Goal: Information Seeking & Learning: Learn about a topic

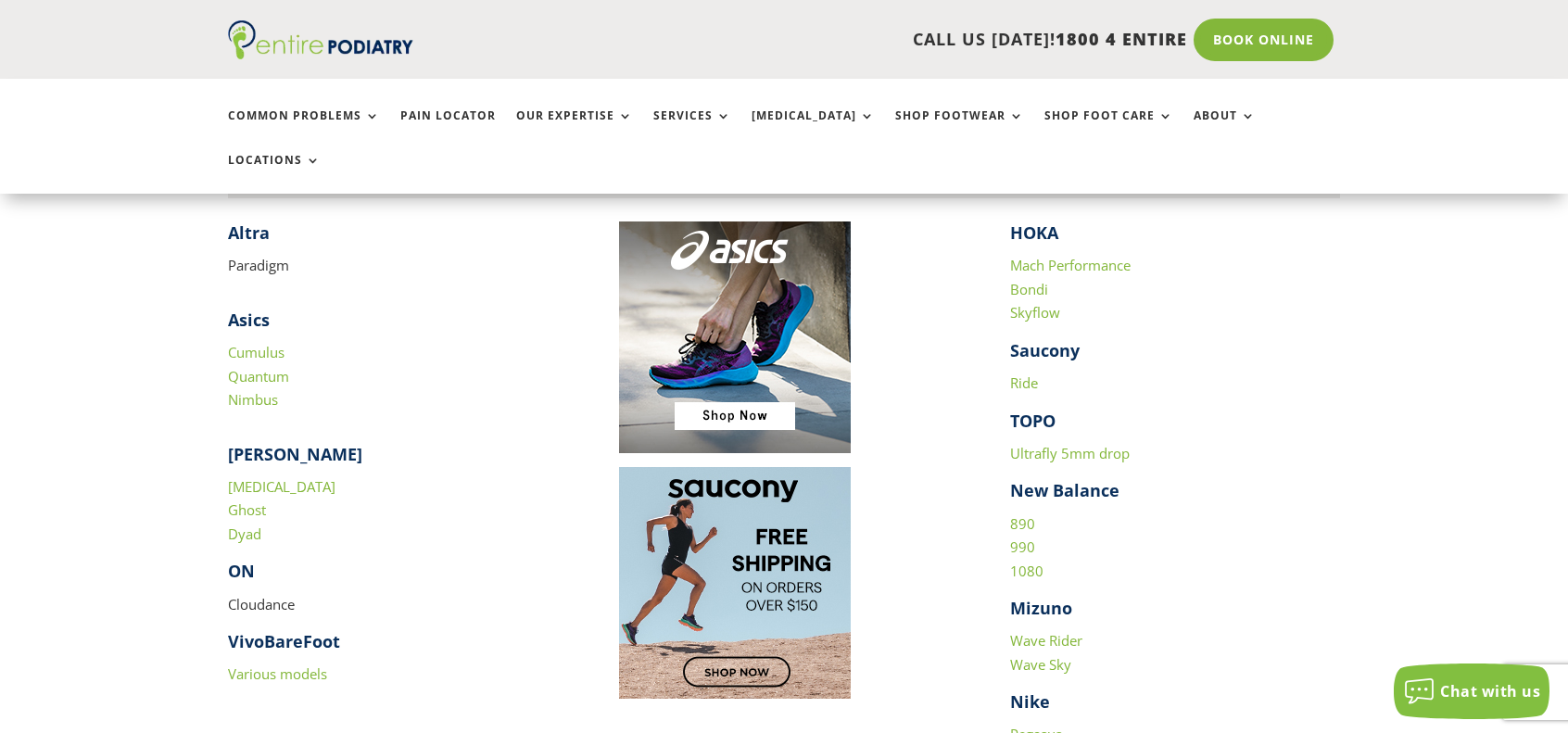
scroll to position [1557, 0]
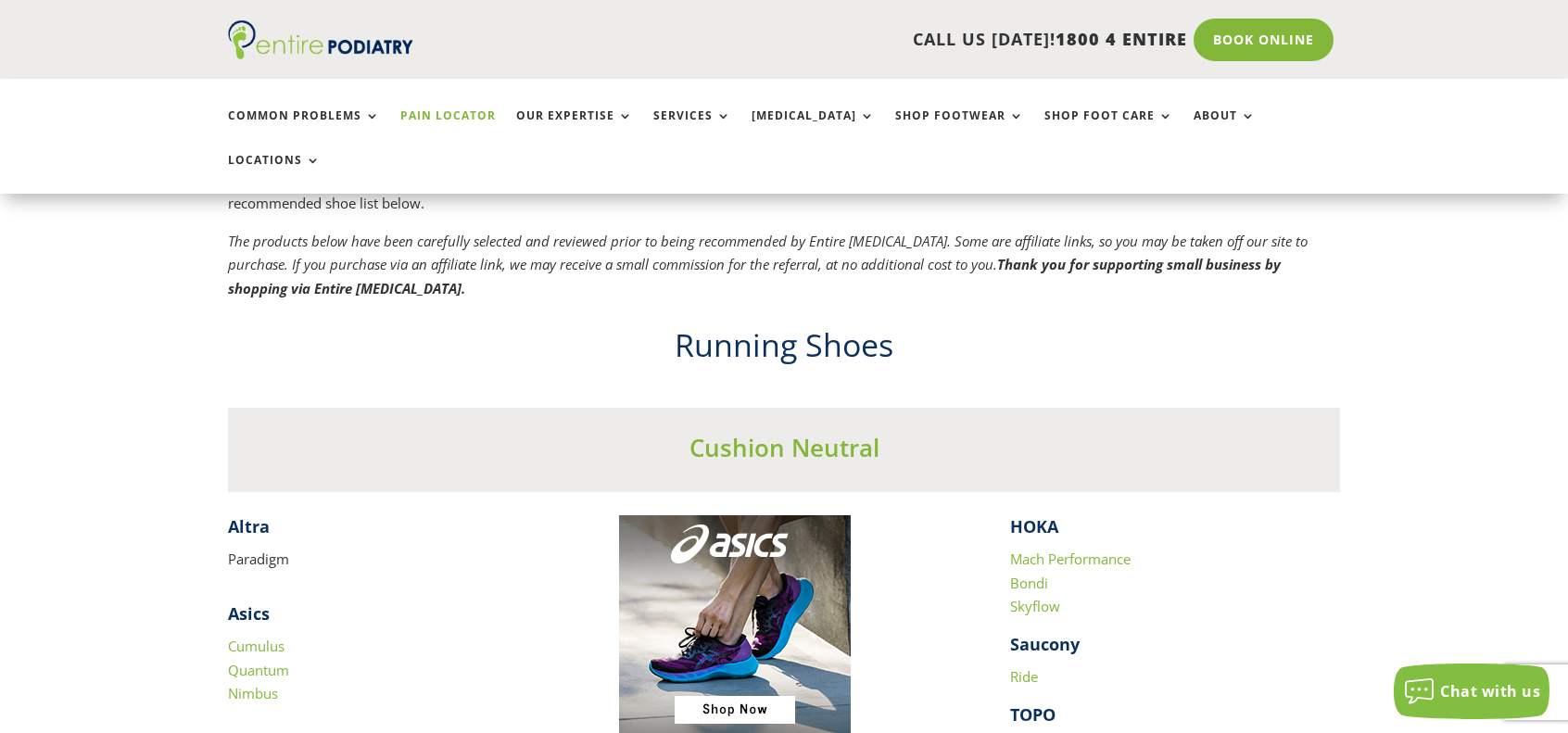
click at [453, 119] on link "Pain Locator" at bounding box center [447, 129] width 95 height 40
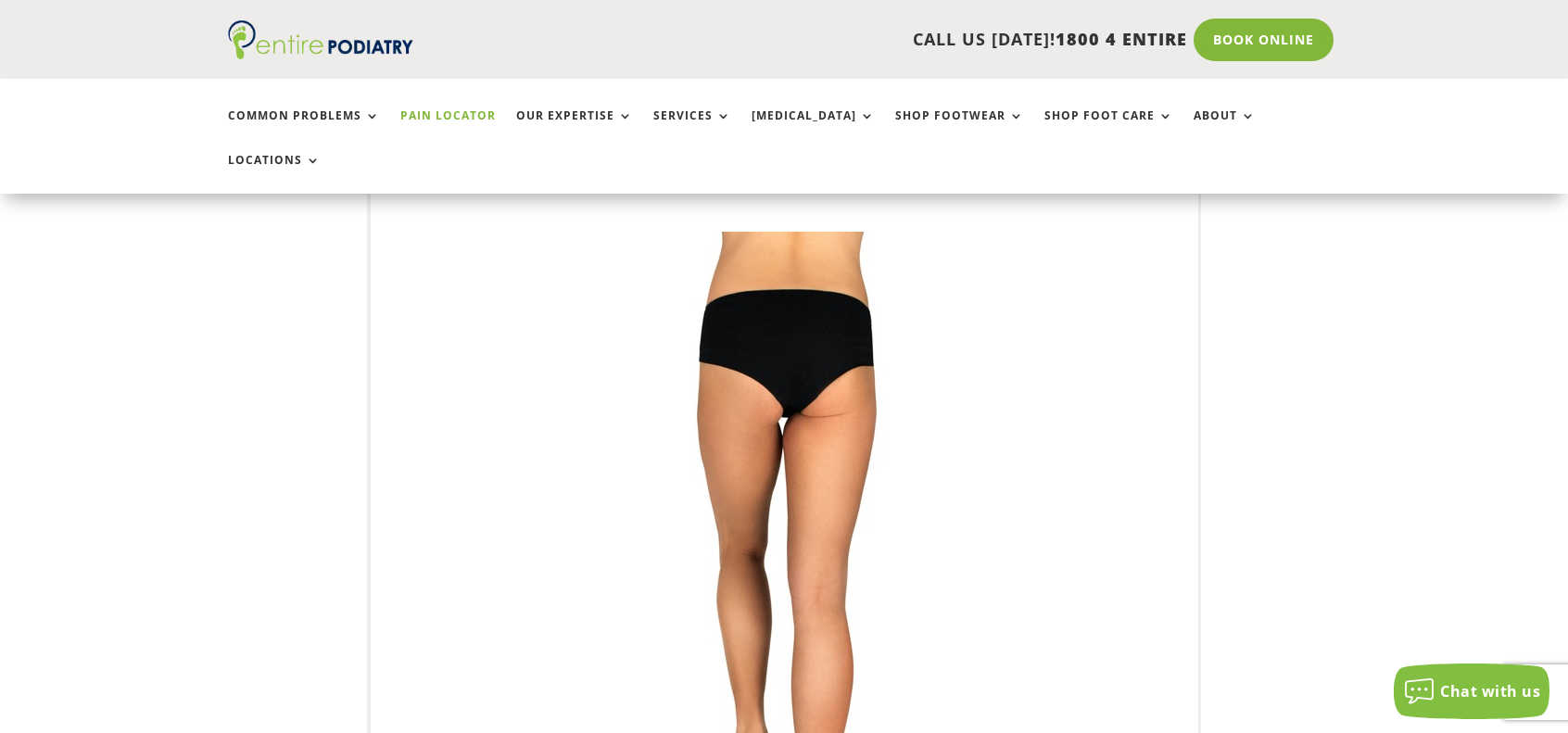
scroll to position [453, 0]
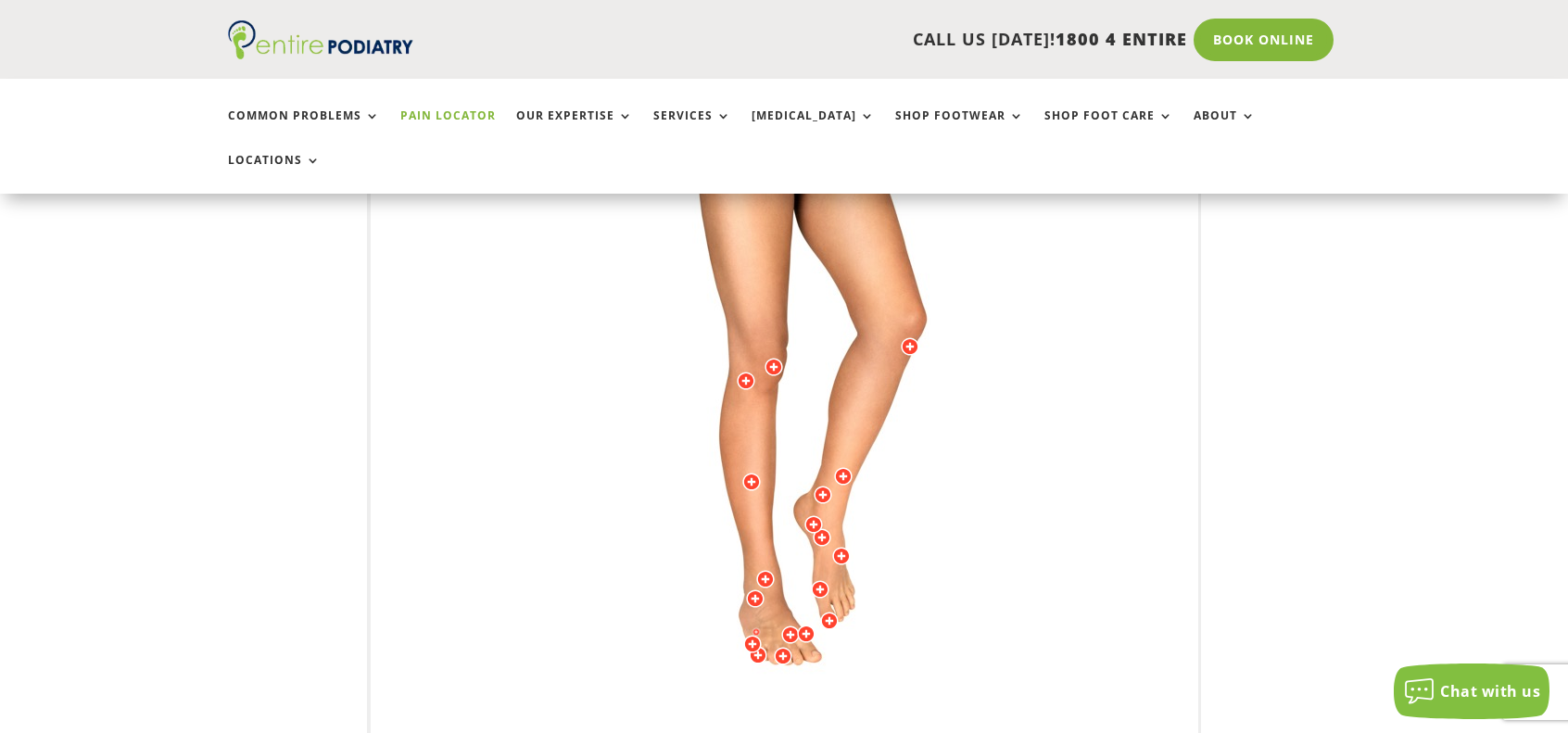
click at [841, 491] on img at bounding box center [784, 377] width 512 height 742
click at [810, 515] on div at bounding box center [813, 524] width 19 height 19
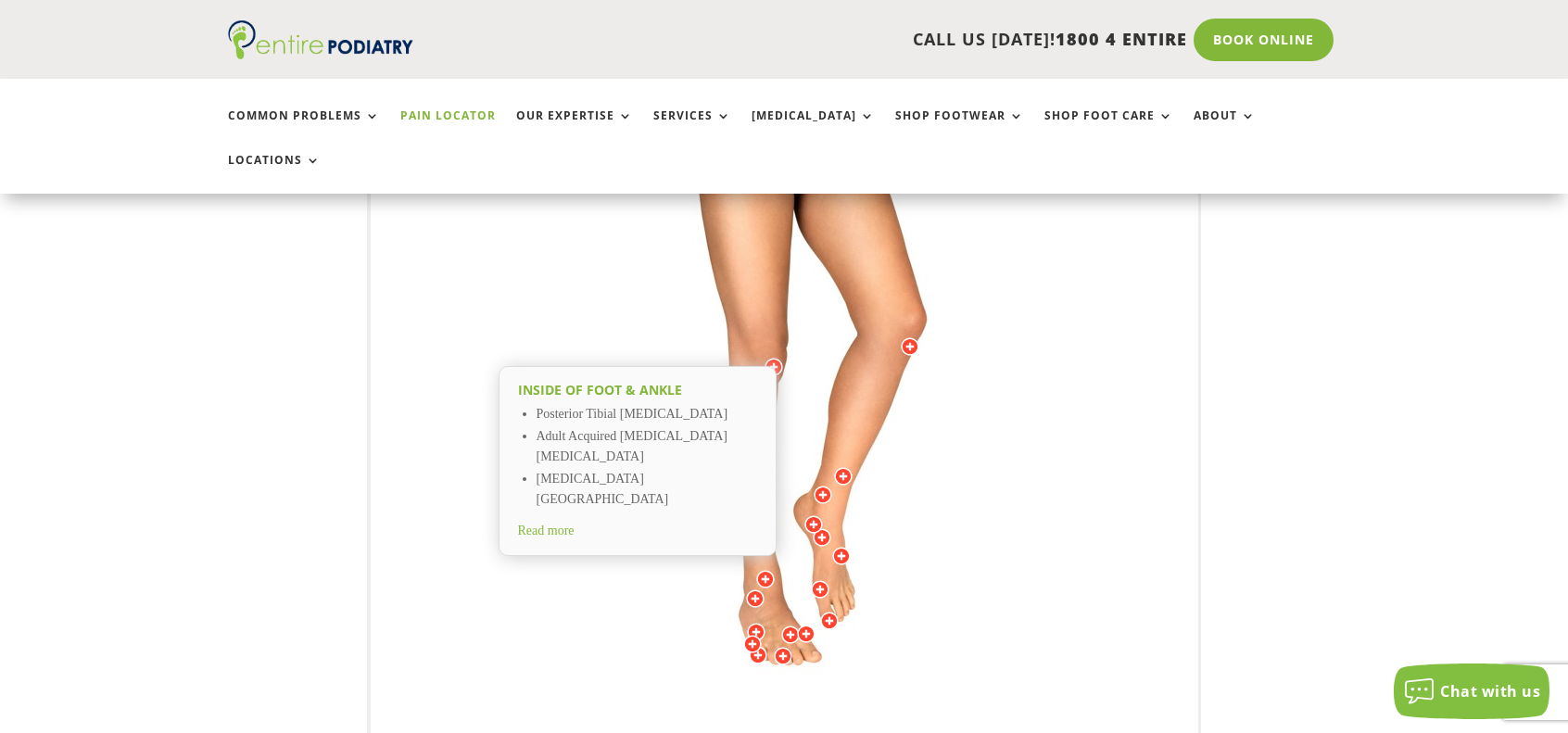
click at [570, 524] on span "Read more" at bounding box center [545, 531] width 56 height 14
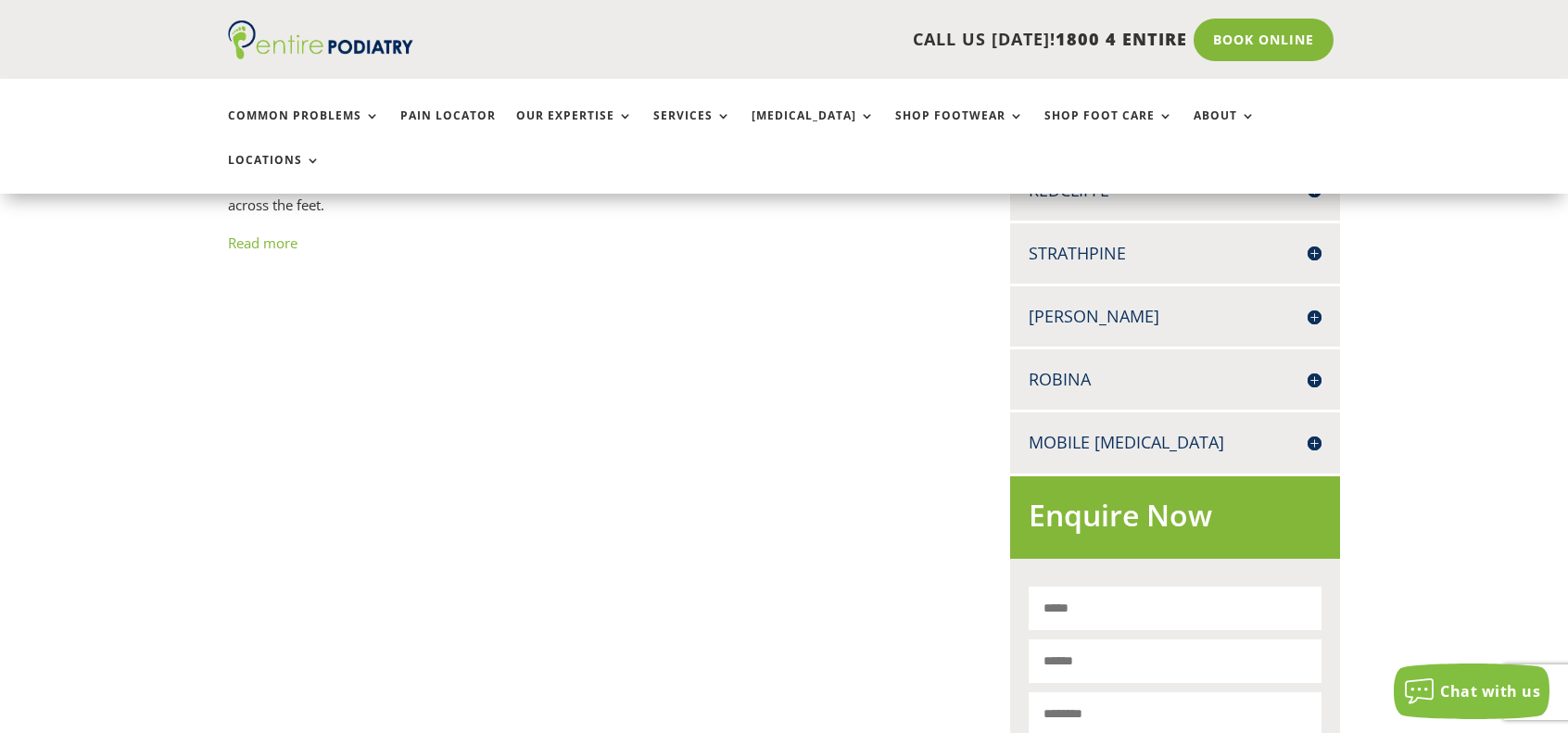
scroll to position [538, 0]
